Goal: Transaction & Acquisition: Purchase product/service

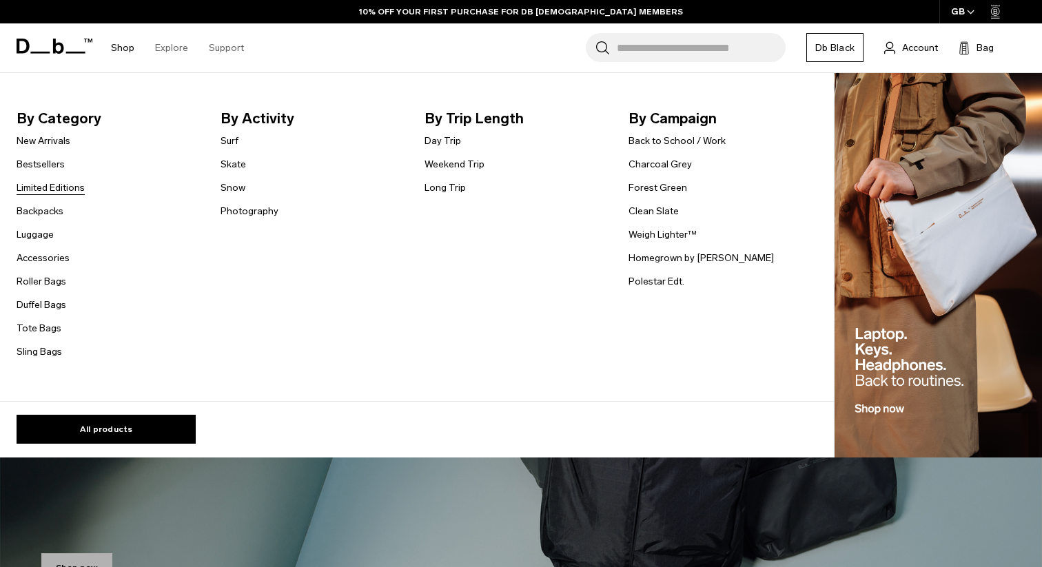
click at [39, 189] on link "Limited Editions" at bounding box center [51, 188] width 68 height 14
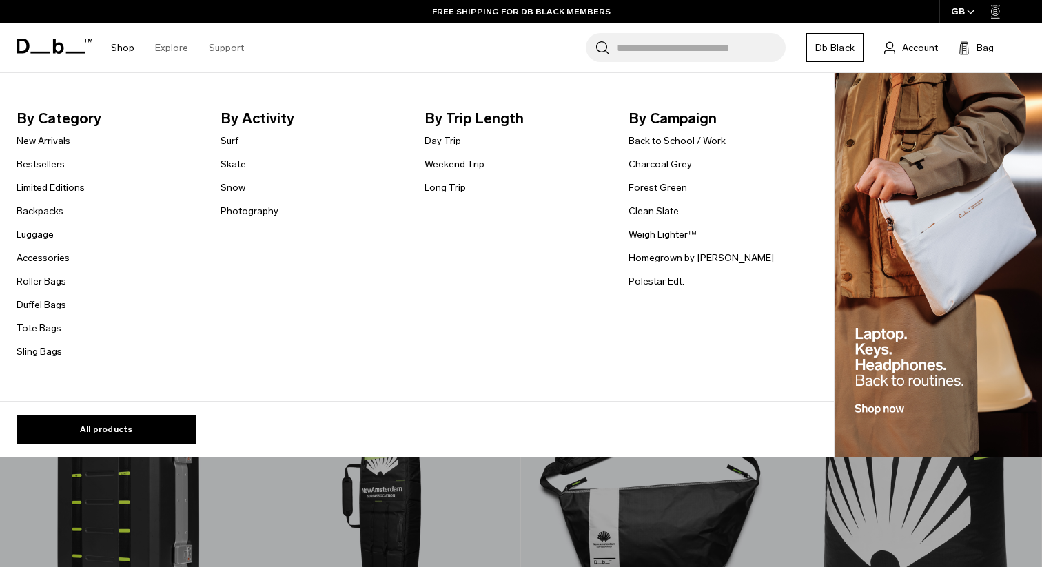
click at [38, 215] on link "Backpacks" at bounding box center [40, 211] width 47 height 14
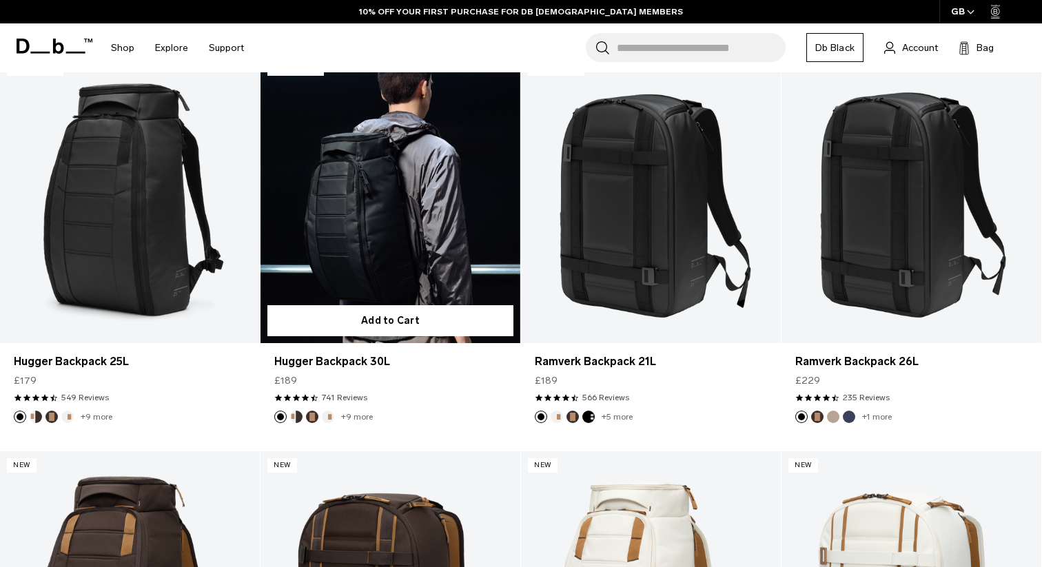
click at [358, 189] on link "Hugger Backpack 30L" at bounding box center [390, 198] width 260 height 289
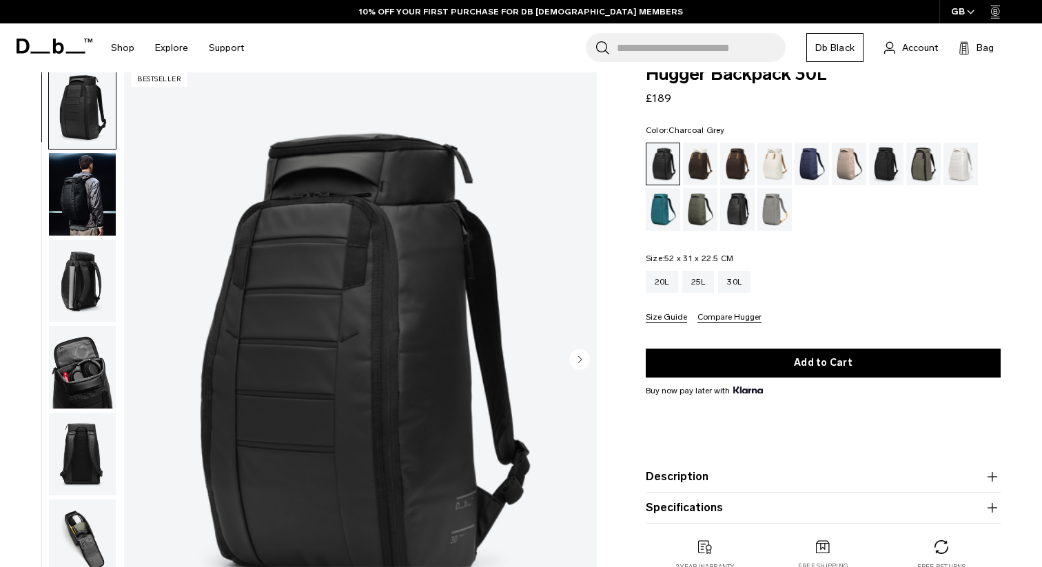
click at [893, 173] on div "Charcoal Grey" at bounding box center [886, 164] width 35 height 43
